Goal: Task Accomplishment & Management: Manage account settings

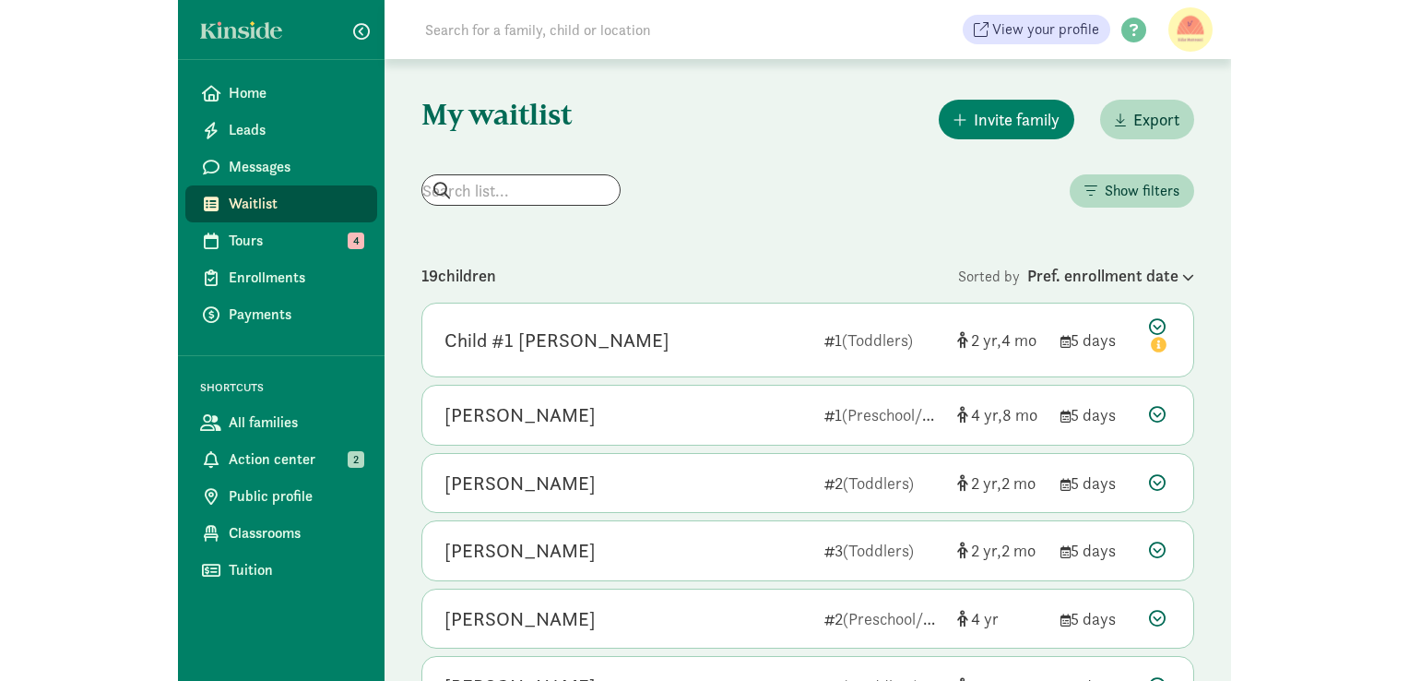
scroll to position [666, 0]
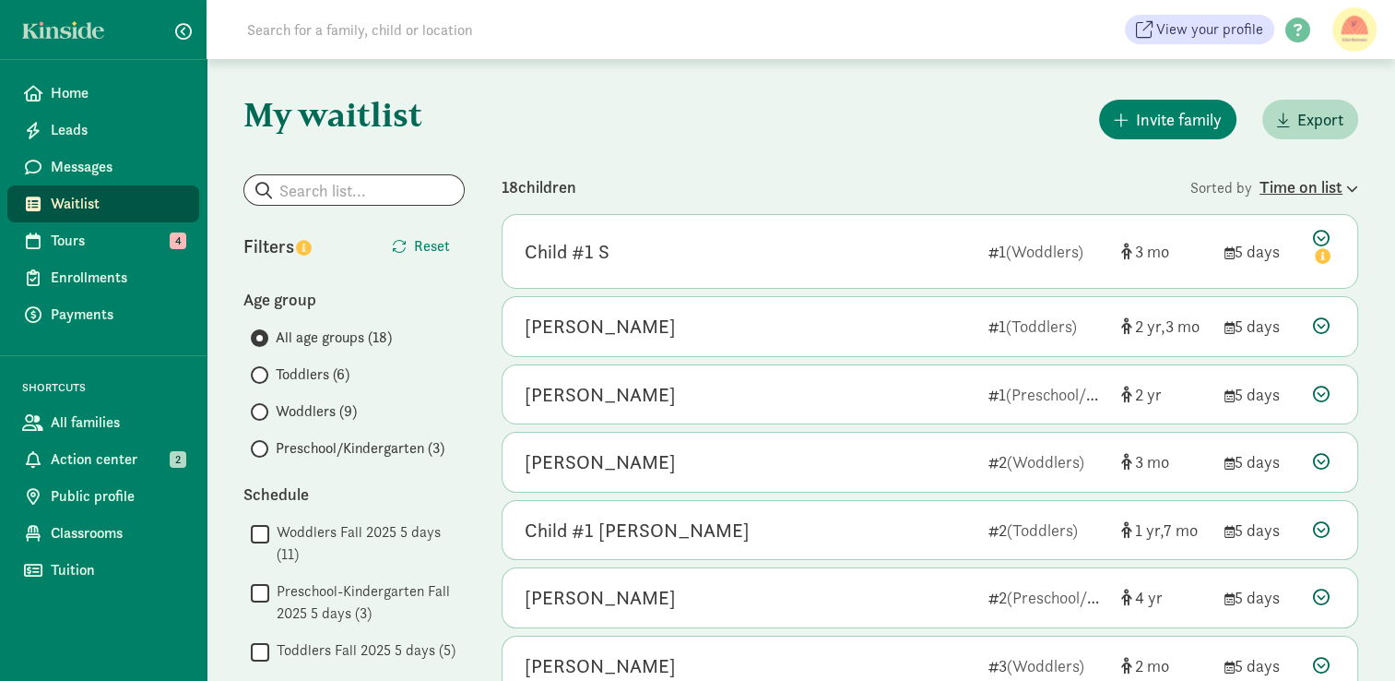
click at [1282, 190] on div "Time on list" at bounding box center [1309, 186] width 99 height 25
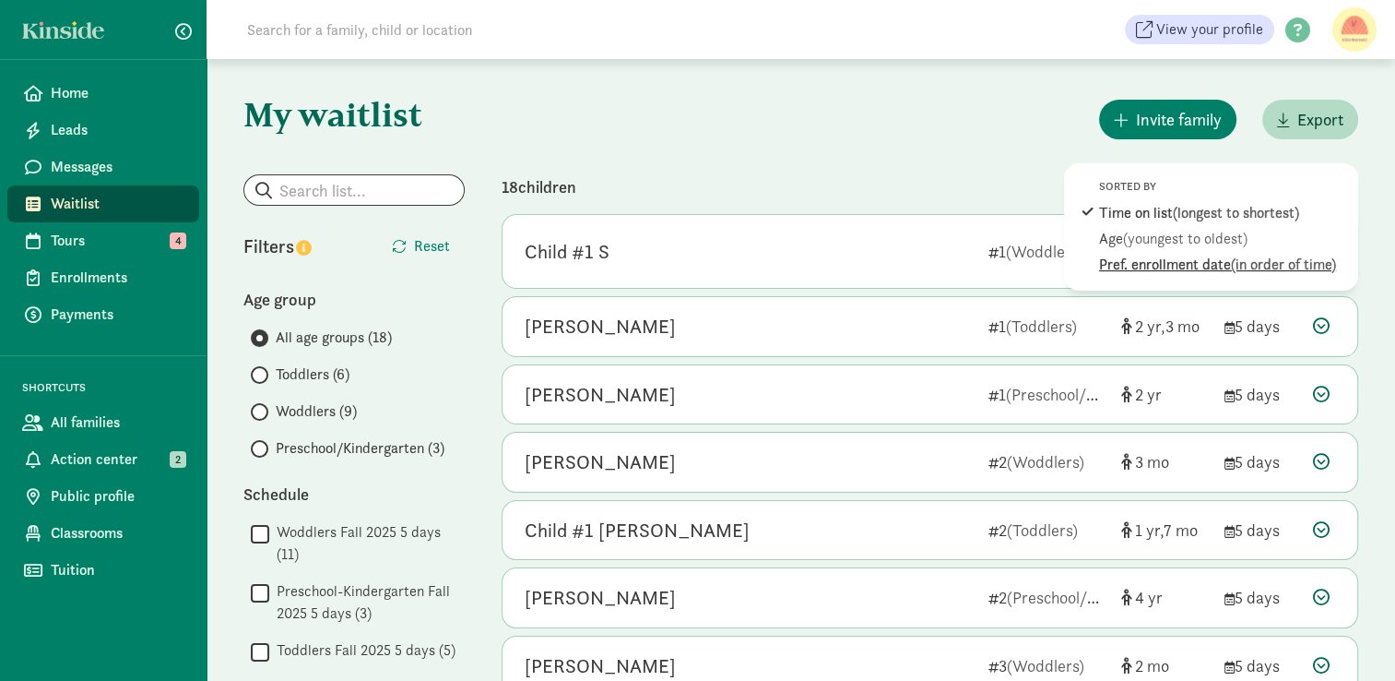
click at [1185, 271] on div "Pref. enrollment date (in order of time)" at bounding box center [1223, 265] width 249 height 22
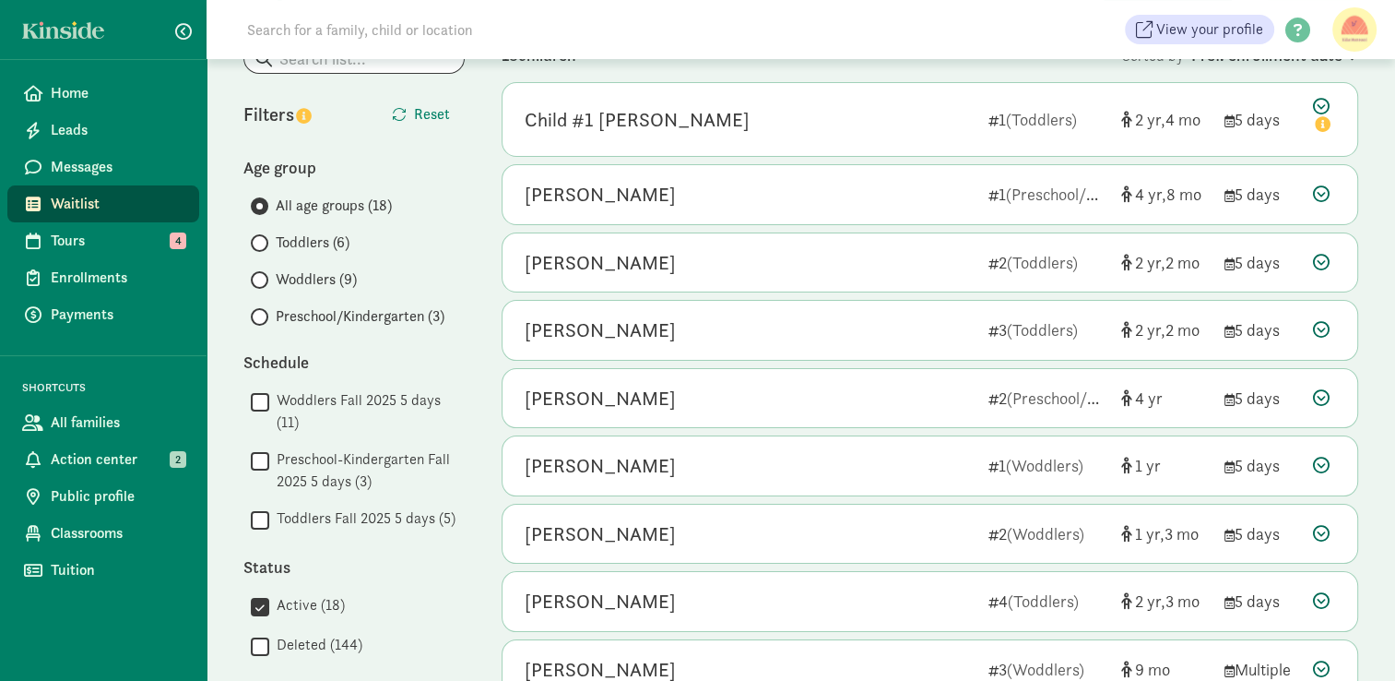
scroll to position [133, 0]
click at [941, 505] on div "[PERSON_NAME] 2 (Woddlers) 1 3 5 days" at bounding box center [930, 533] width 855 height 59
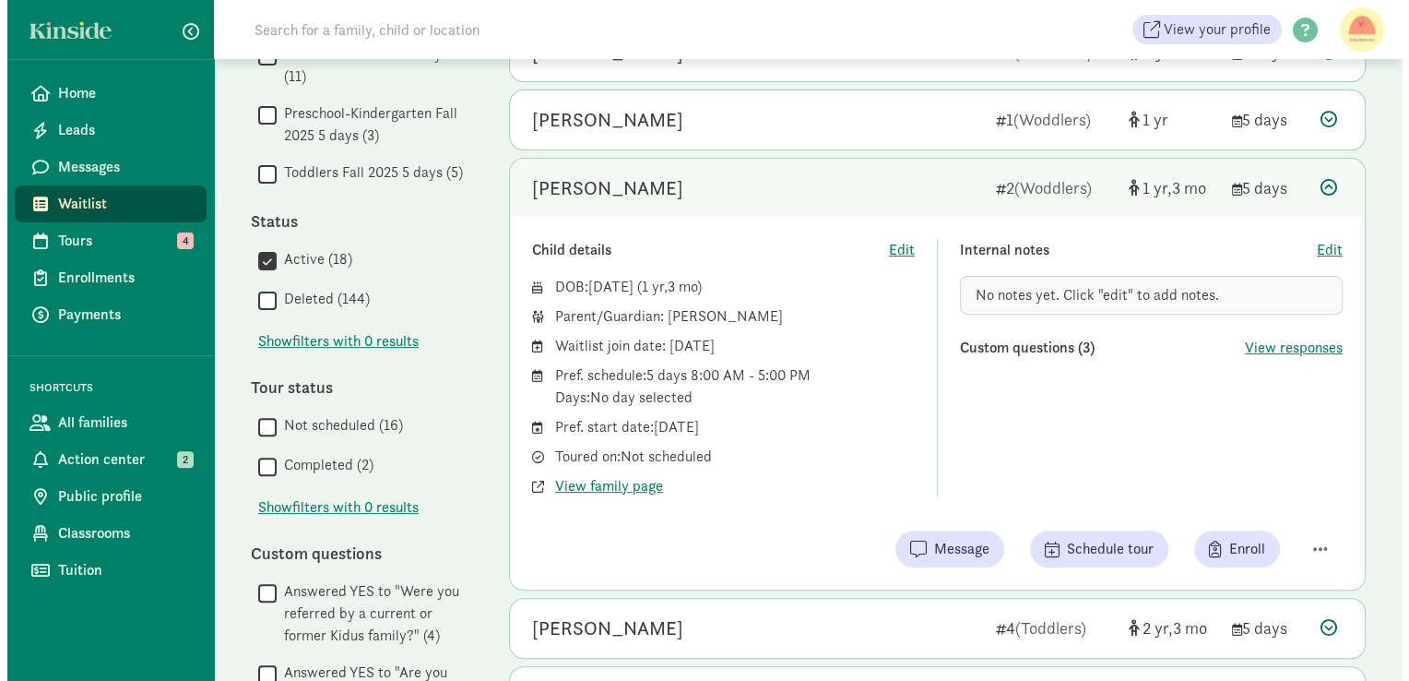
scroll to position [489, 0]
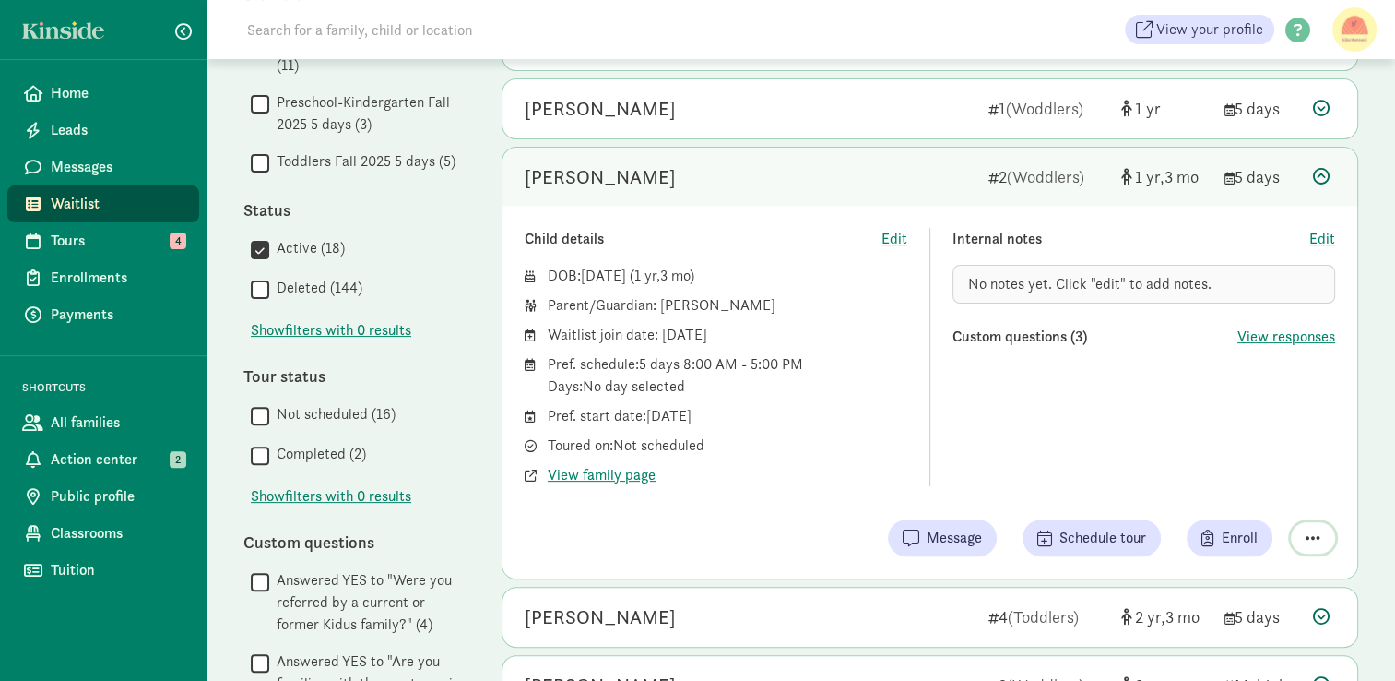
click at [1319, 529] on span "button" at bounding box center [1313, 537] width 15 height 17
click at [1266, 491] on div "Remove from list" at bounding box center [1248, 491] width 143 height 22
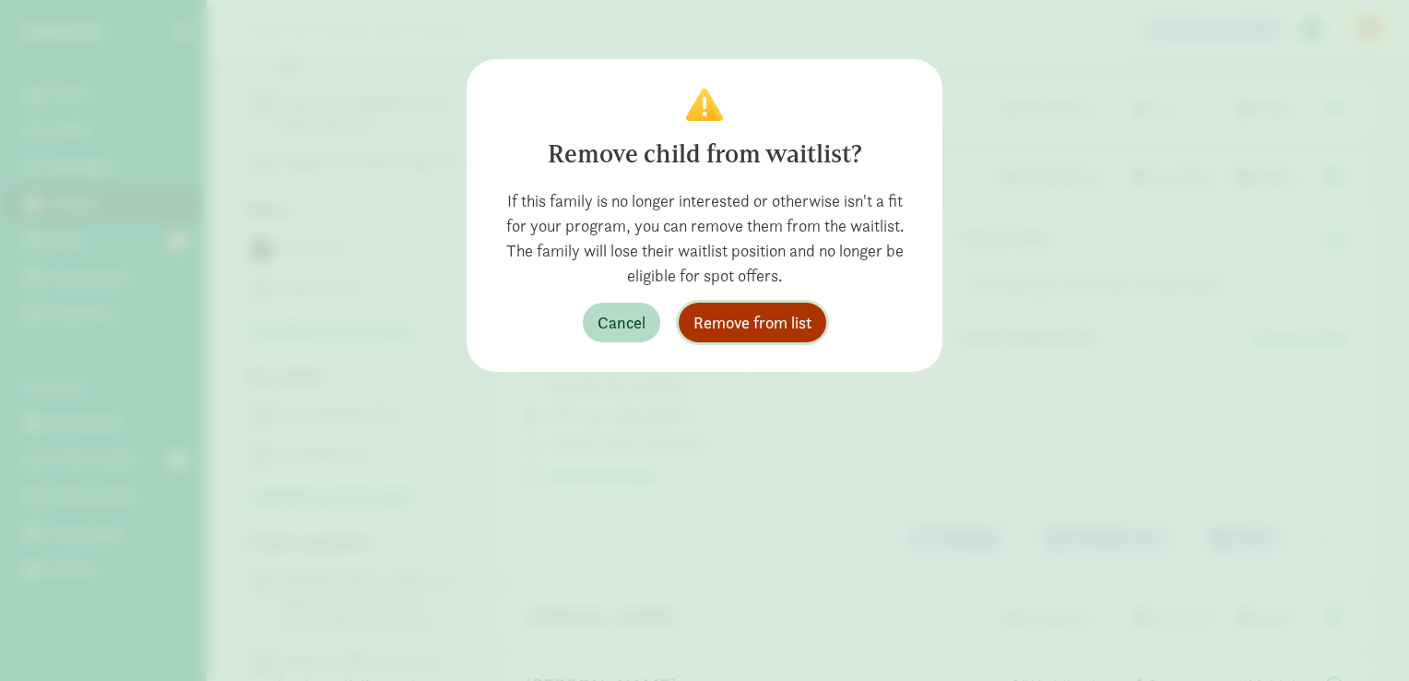
click at [782, 327] on span "Remove from list" at bounding box center [753, 322] width 118 height 25
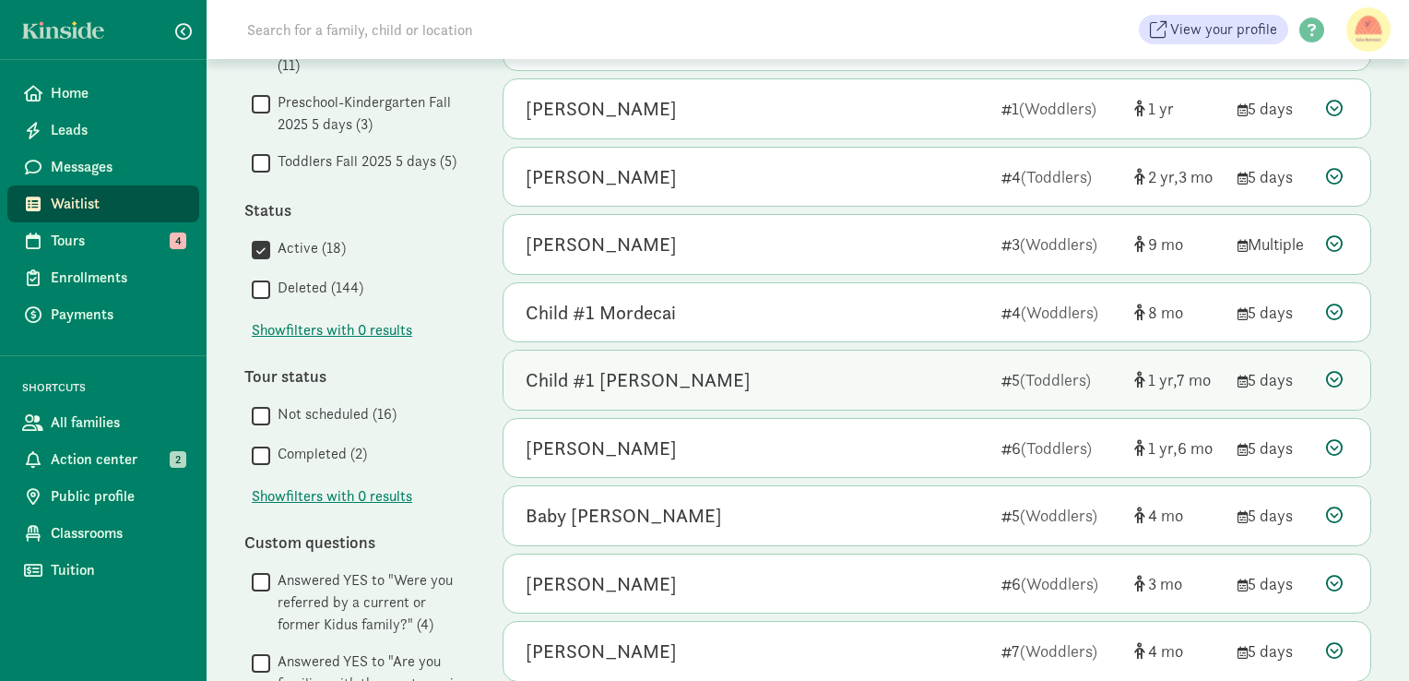
click at [1015, 380] on div "5 (Toddlers)" at bounding box center [1061, 379] width 118 height 25
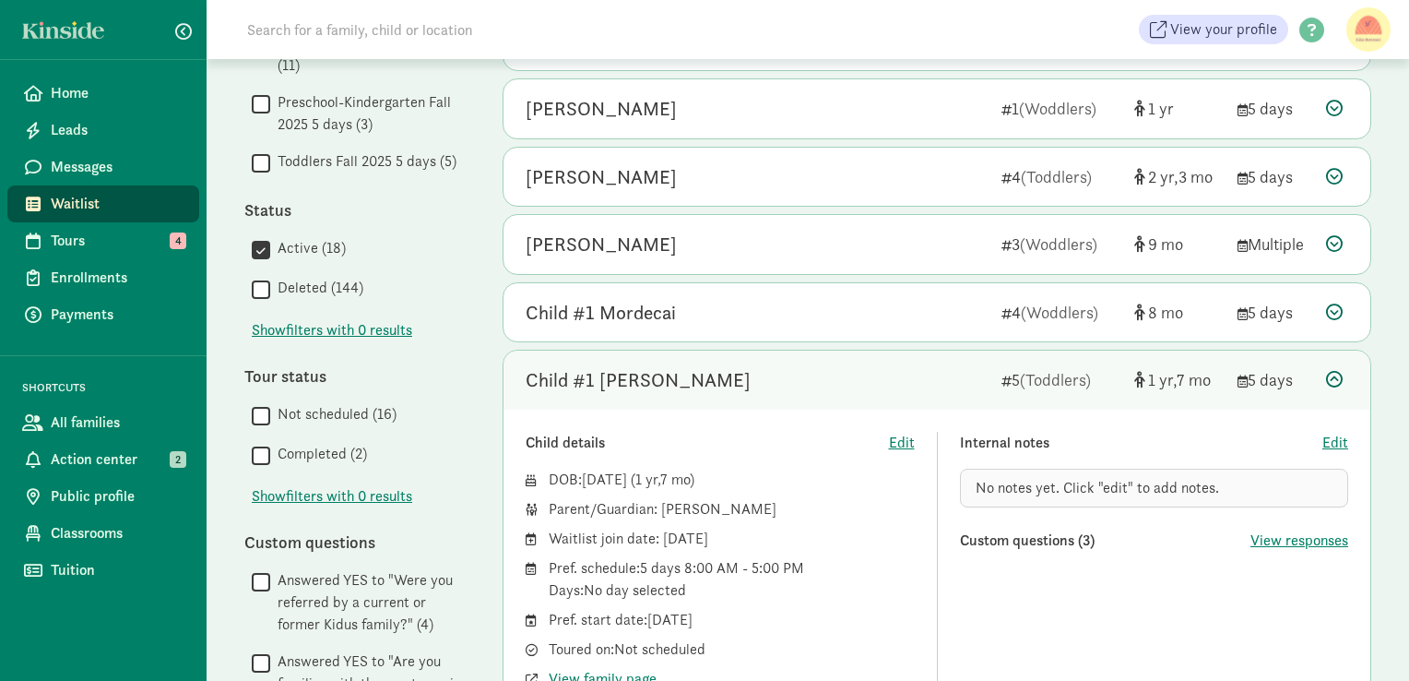
click at [1015, 380] on div "5 (Toddlers)" at bounding box center [1061, 379] width 118 height 25
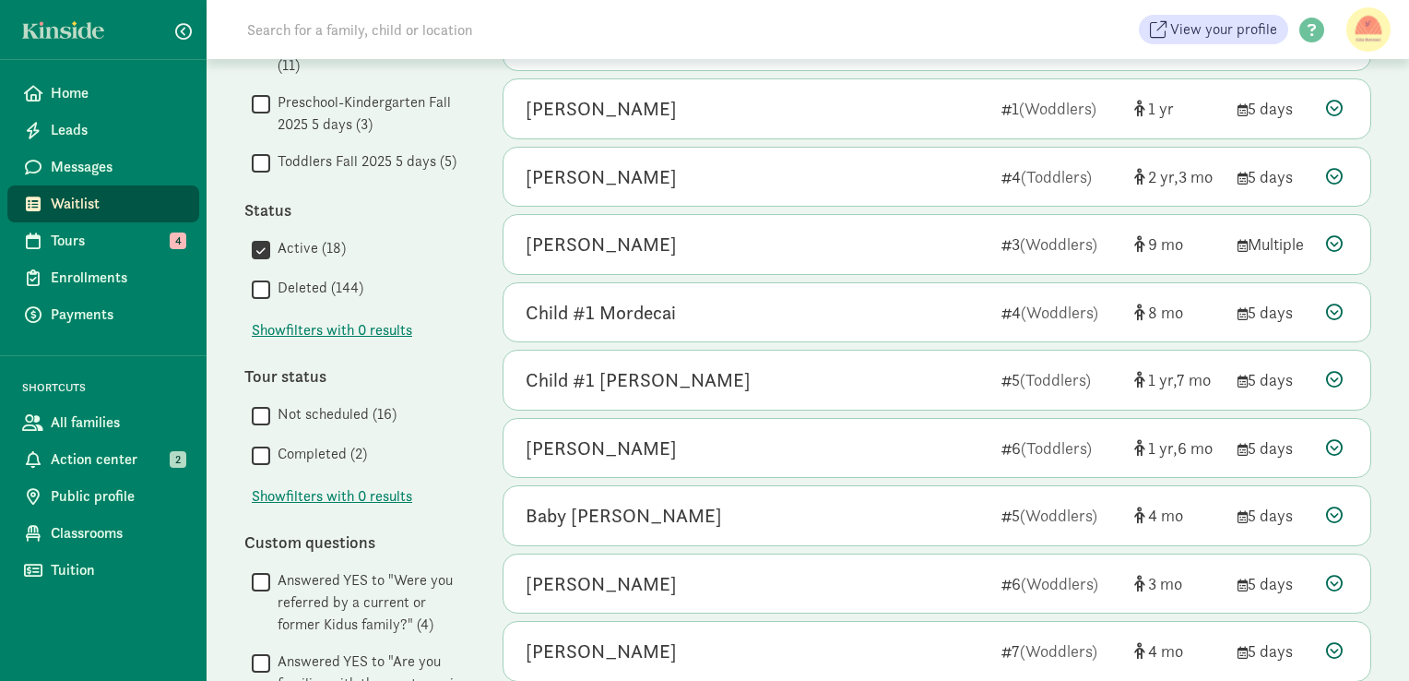
click at [481, 255] on div "My waitlist Invite family Export Show filters Filters Reset Age group All age g…" at bounding box center [808, 264] width 1201 height 1388
click at [1387, 145] on div "My waitlist Invite family Export Show filters Filters Reset Age group All age g…" at bounding box center [808, 264] width 1201 height 1388
click at [1346, 171] on div at bounding box center [1337, 176] width 22 height 25
